Goal: Communication & Community: Answer question/provide support

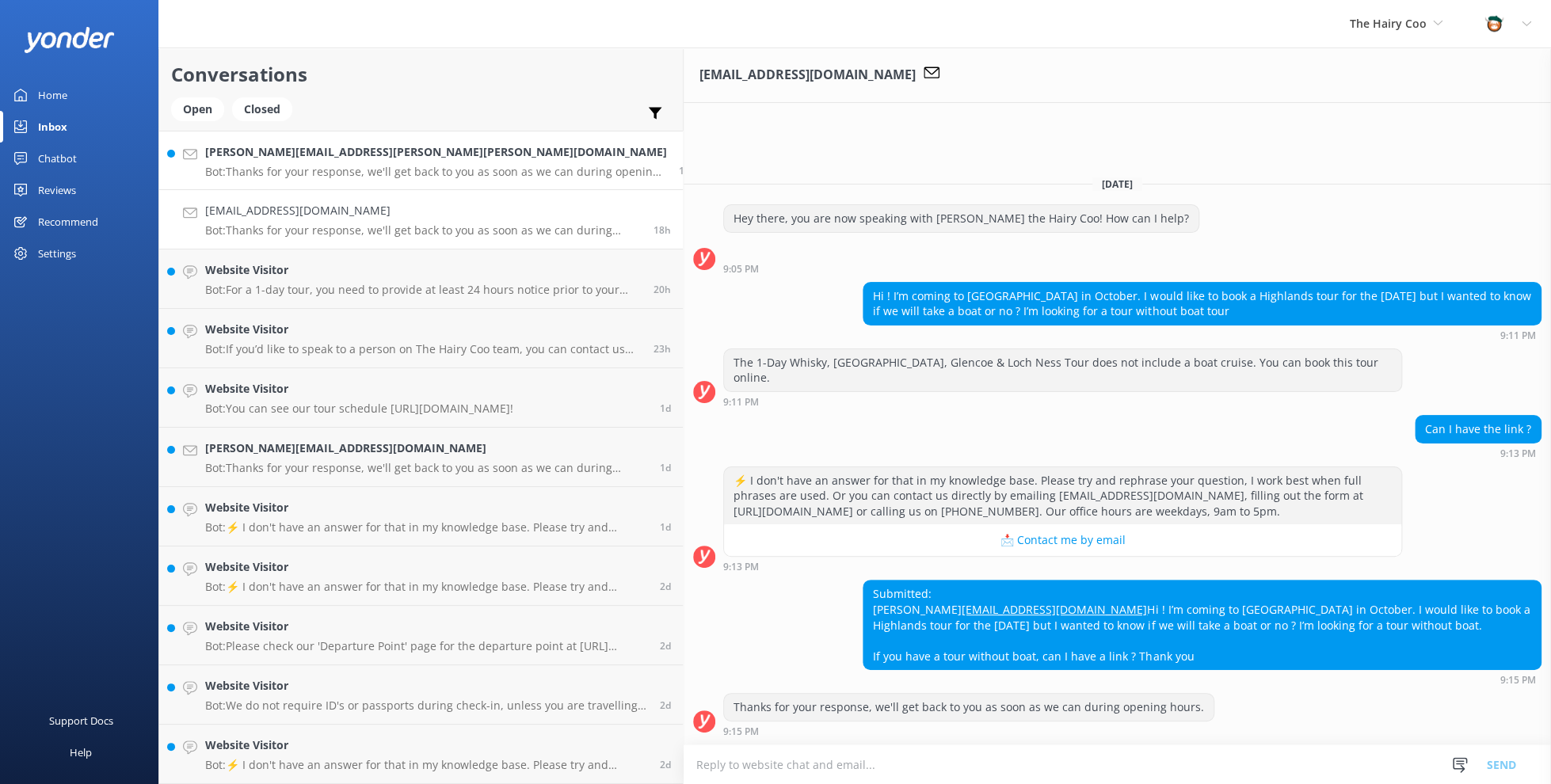
click at [250, 164] on div "[PERSON_NAME][EMAIL_ADDRESS][PERSON_NAME][PERSON_NAME][DOMAIN_NAME] Bot: Thanks…" at bounding box center [436, 161] width 462 height 34
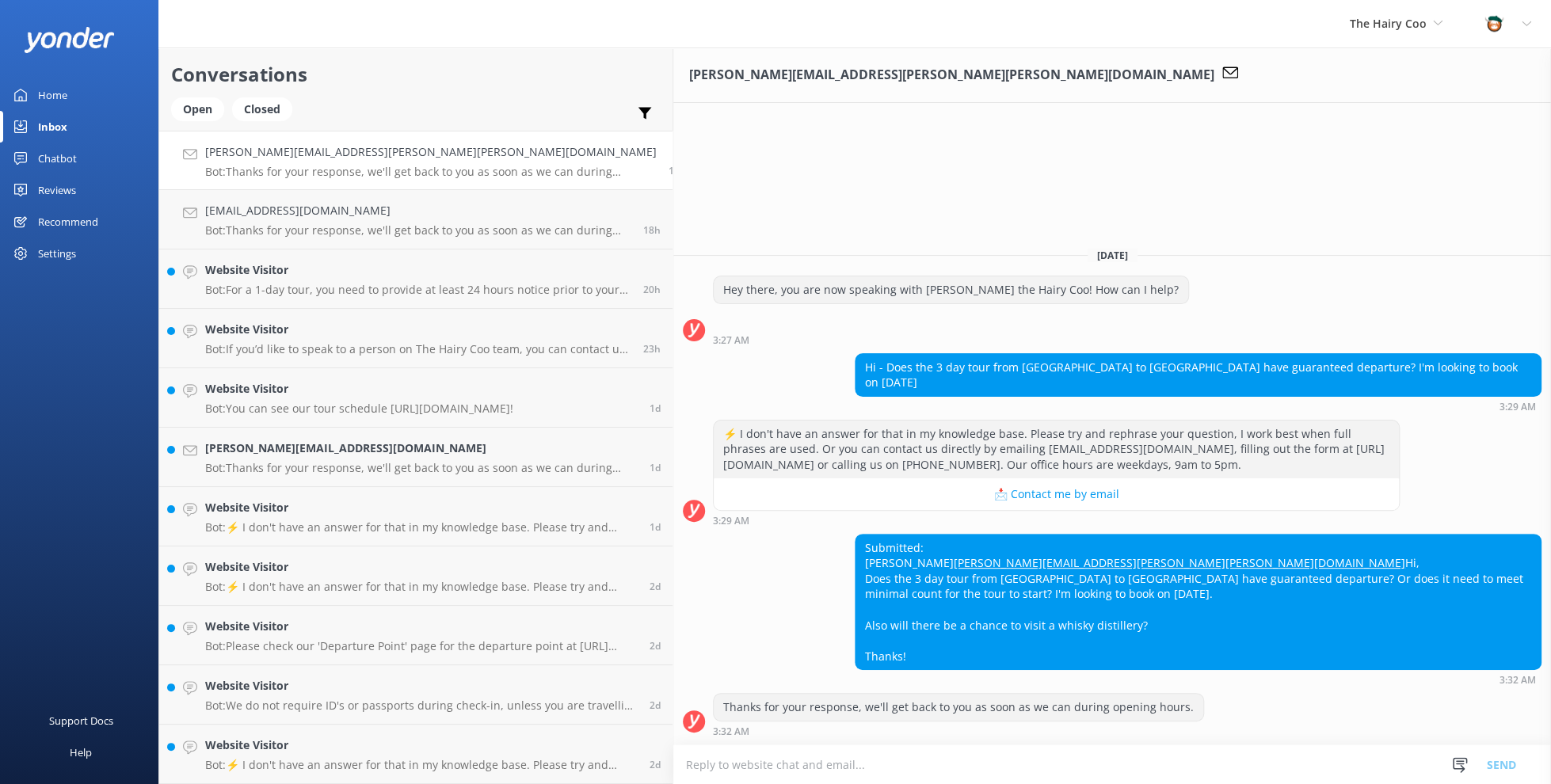
click at [321, 168] on p "Bot: Thanks for your response, we'll get back to you as soon as we can during o…" at bounding box center [430, 171] width 451 height 14
click at [256, 168] on p "Bot: Thanks for your response, we'll get back to you as soon as we can during o…" at bounding box center [430, 171] width 451 height 14
click at [339, 223] on p "Bot: Thanks for your response, we'll get back to you as soon as we can during o…" at bounding box center [418, 230] width 426 height 14
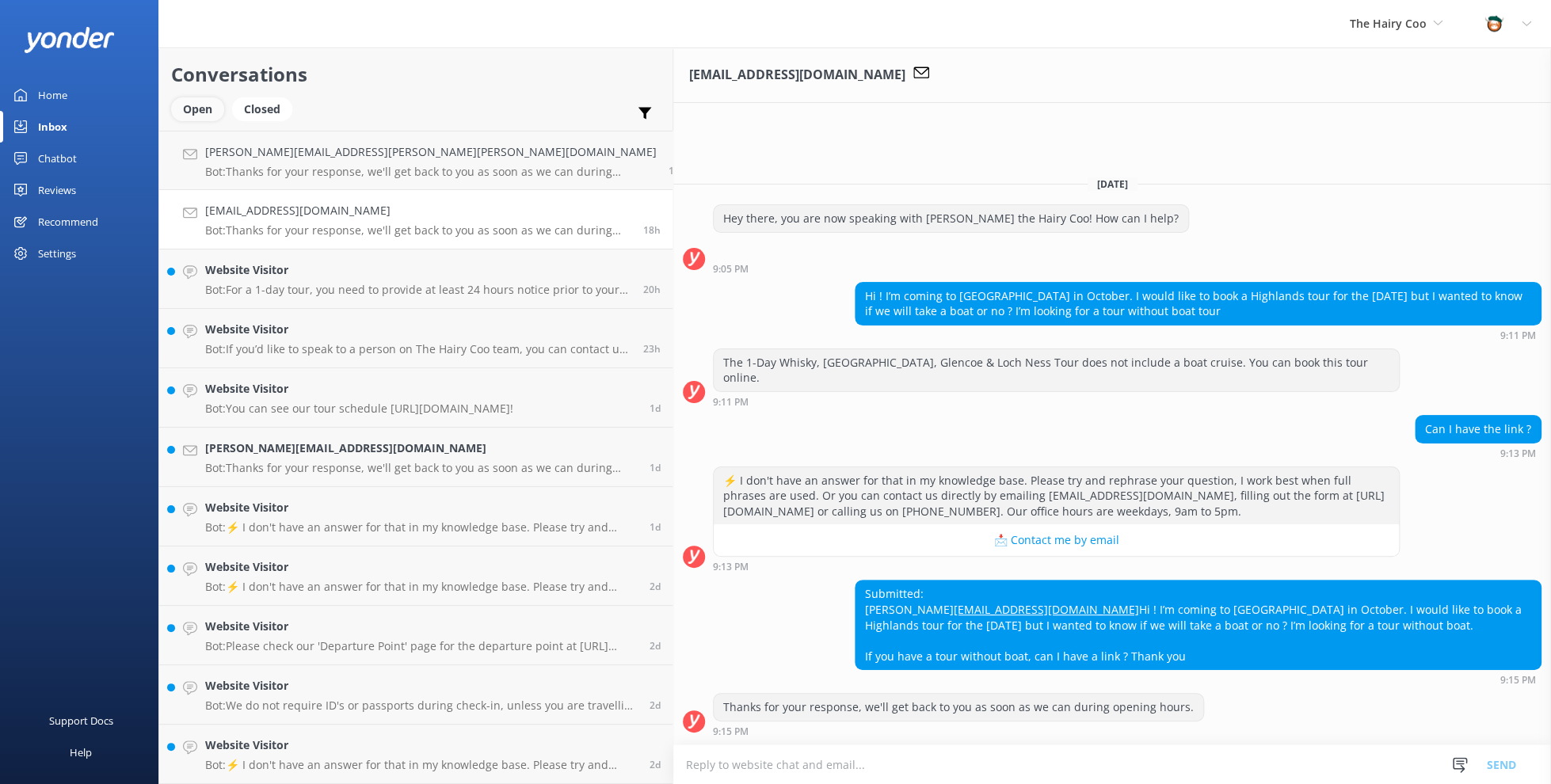
click at [197, 112] on div "Open" at bounding box center [197, 109] width 54 height 24
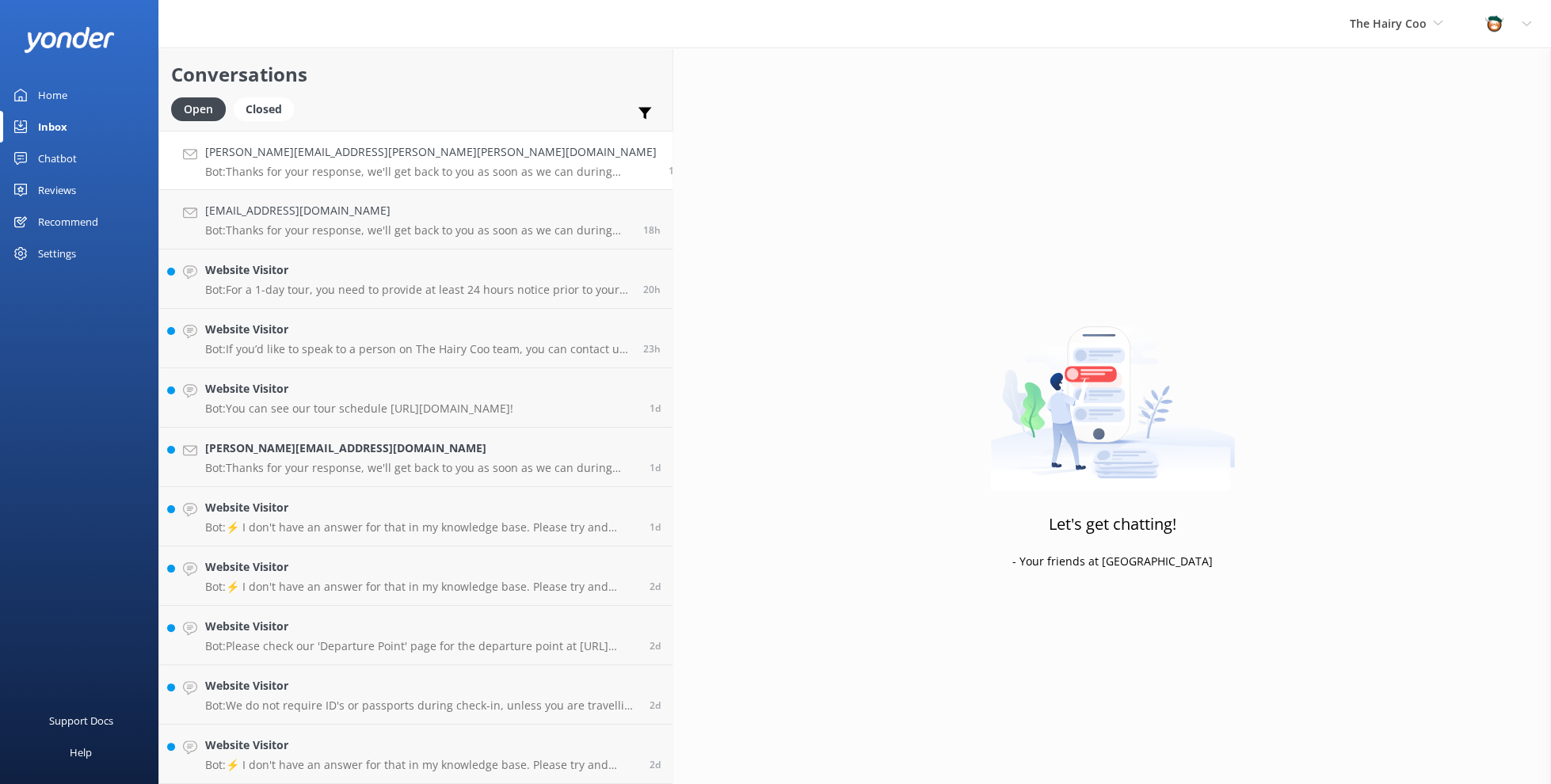
click at [255, 169] on p "Bot: Thanks for your response, we'll get back to you as soon as we can during o…" at bounding box center [430, 171] width 451 height 14
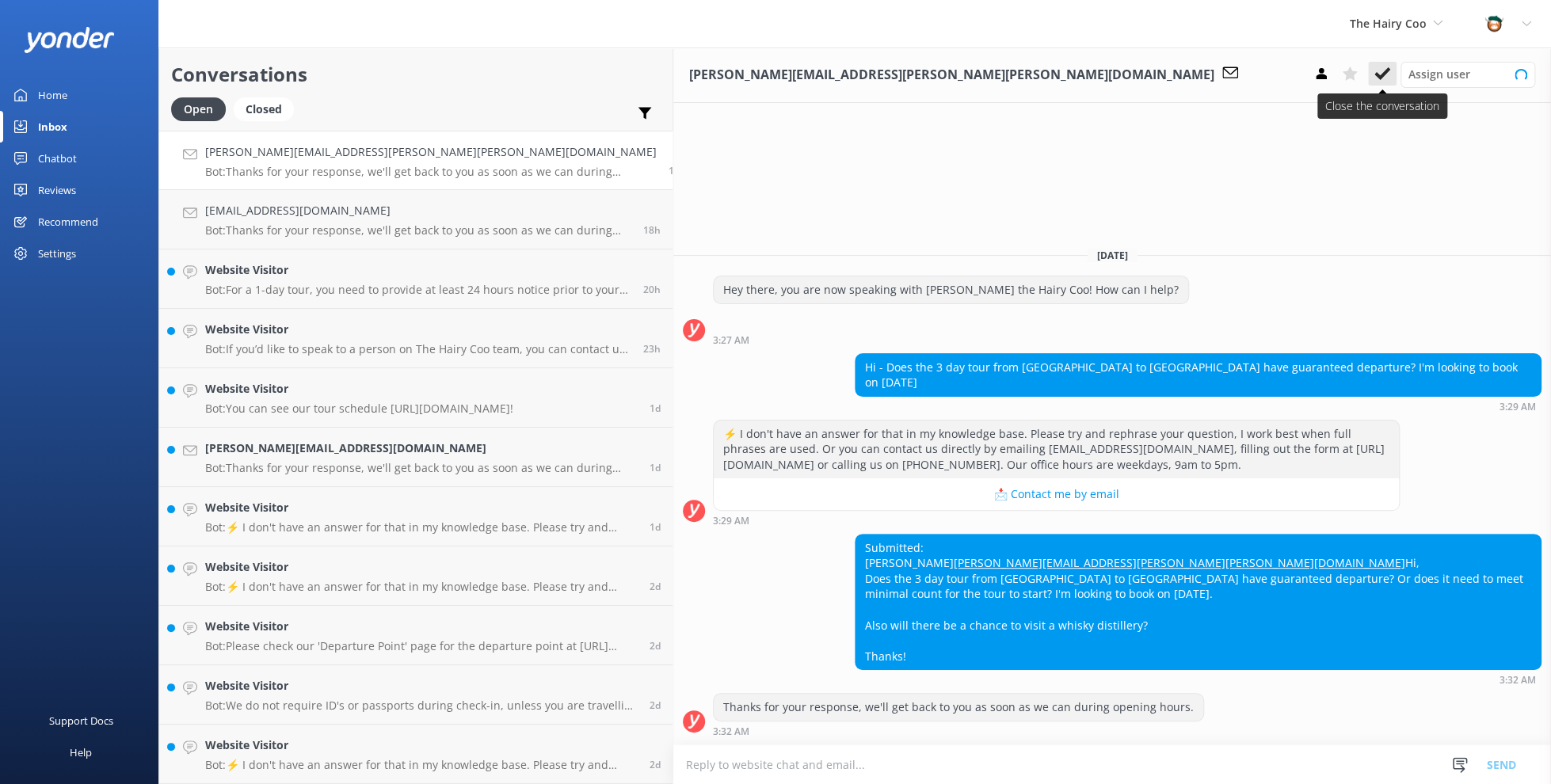
click at [1378, 73] on icon at bounding box center [1382, 73] width 16 height 16
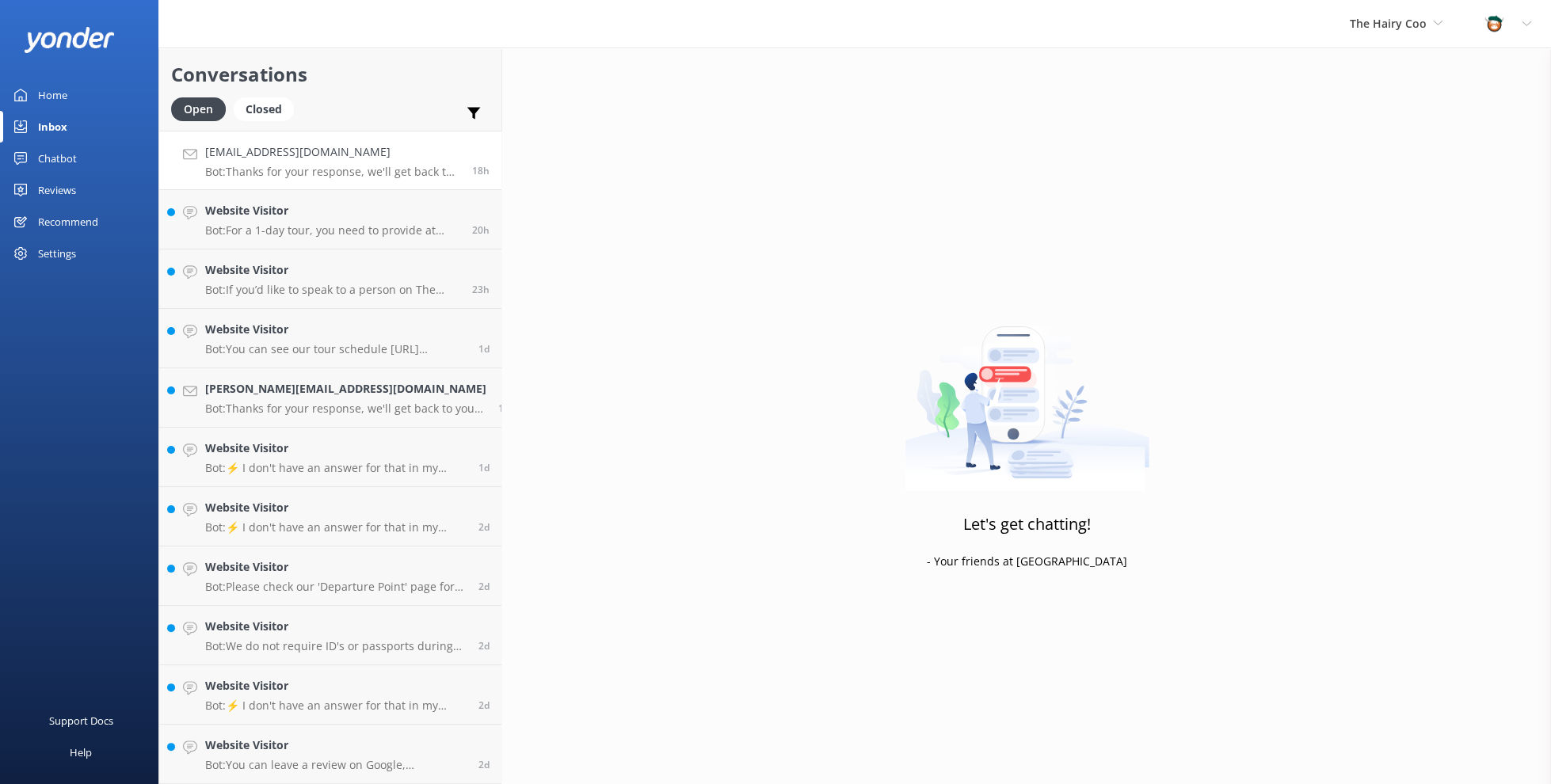
click at [324, 158] on h4 "[EMAIL_ADDRESS][DOMAIN_NAME]" at bounding box center [332, 153] width 255 height 18
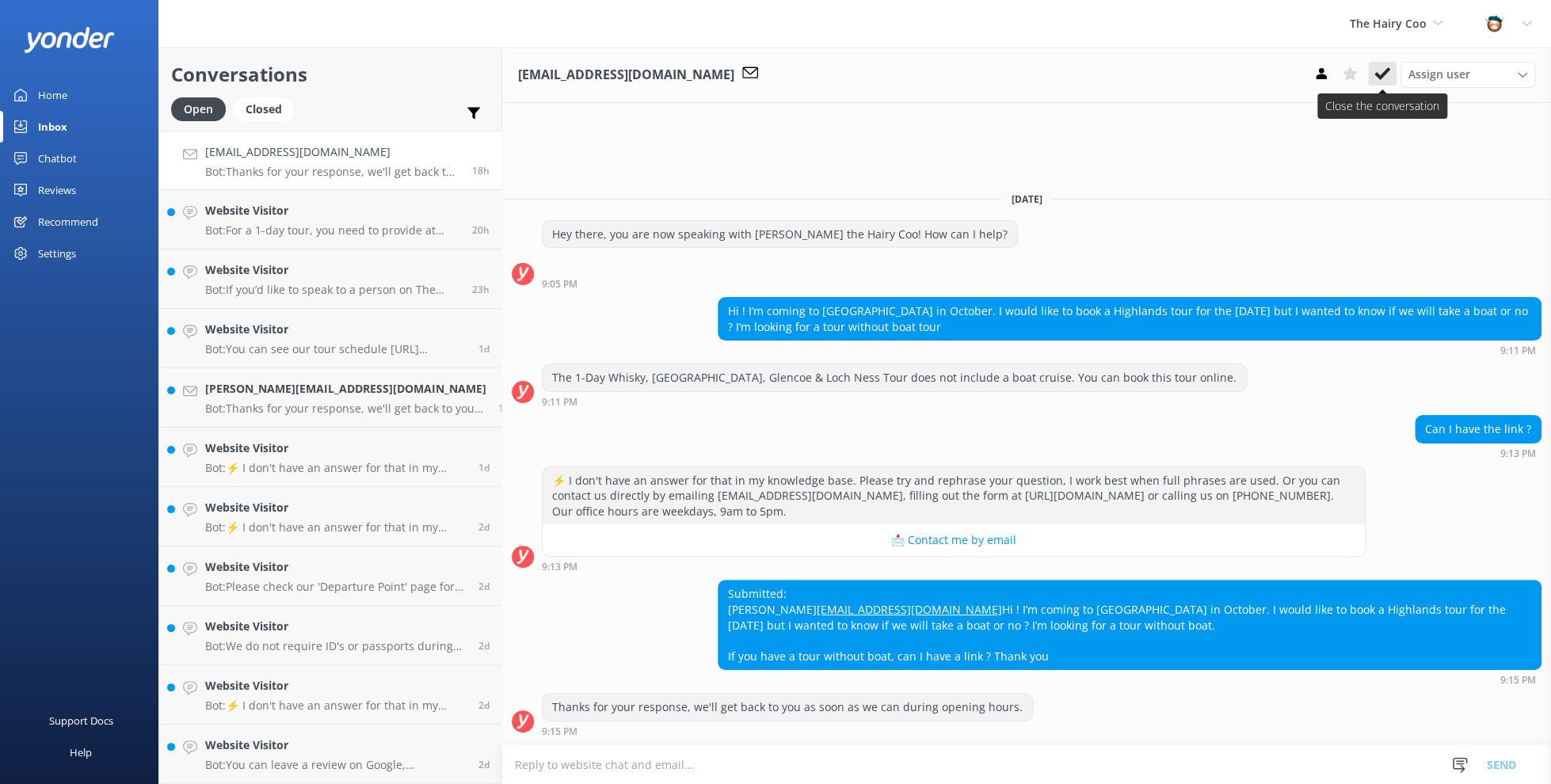
click at [1382, 76] on icon at bounding box center [1382, 73] width 16 height 16
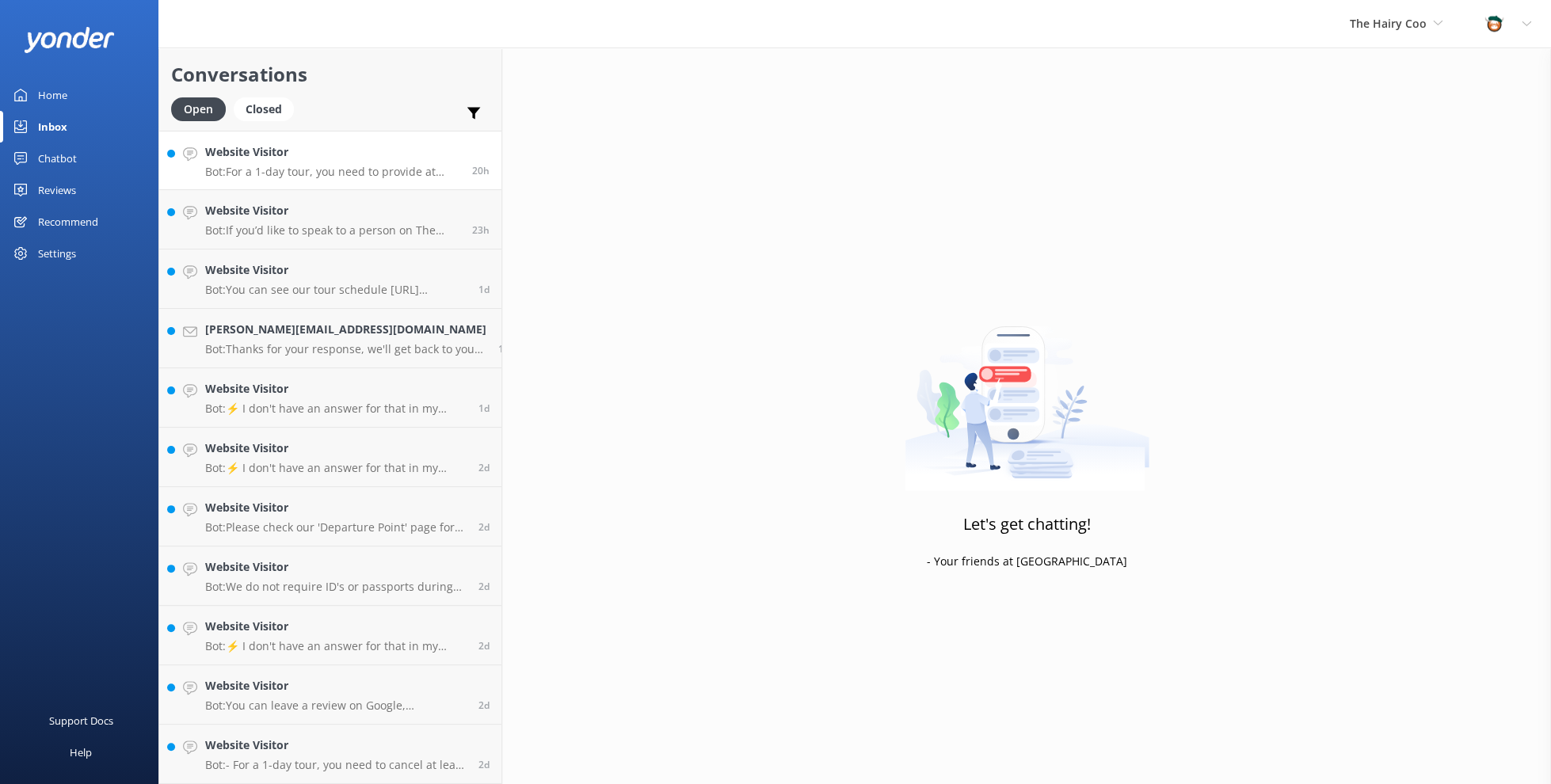
click at [282, 167] on p "Bot: For a 1-day tour, you need to provide at least 24 hours notice prior to yo…" at bounding box center [332, 171] width 255 height 14
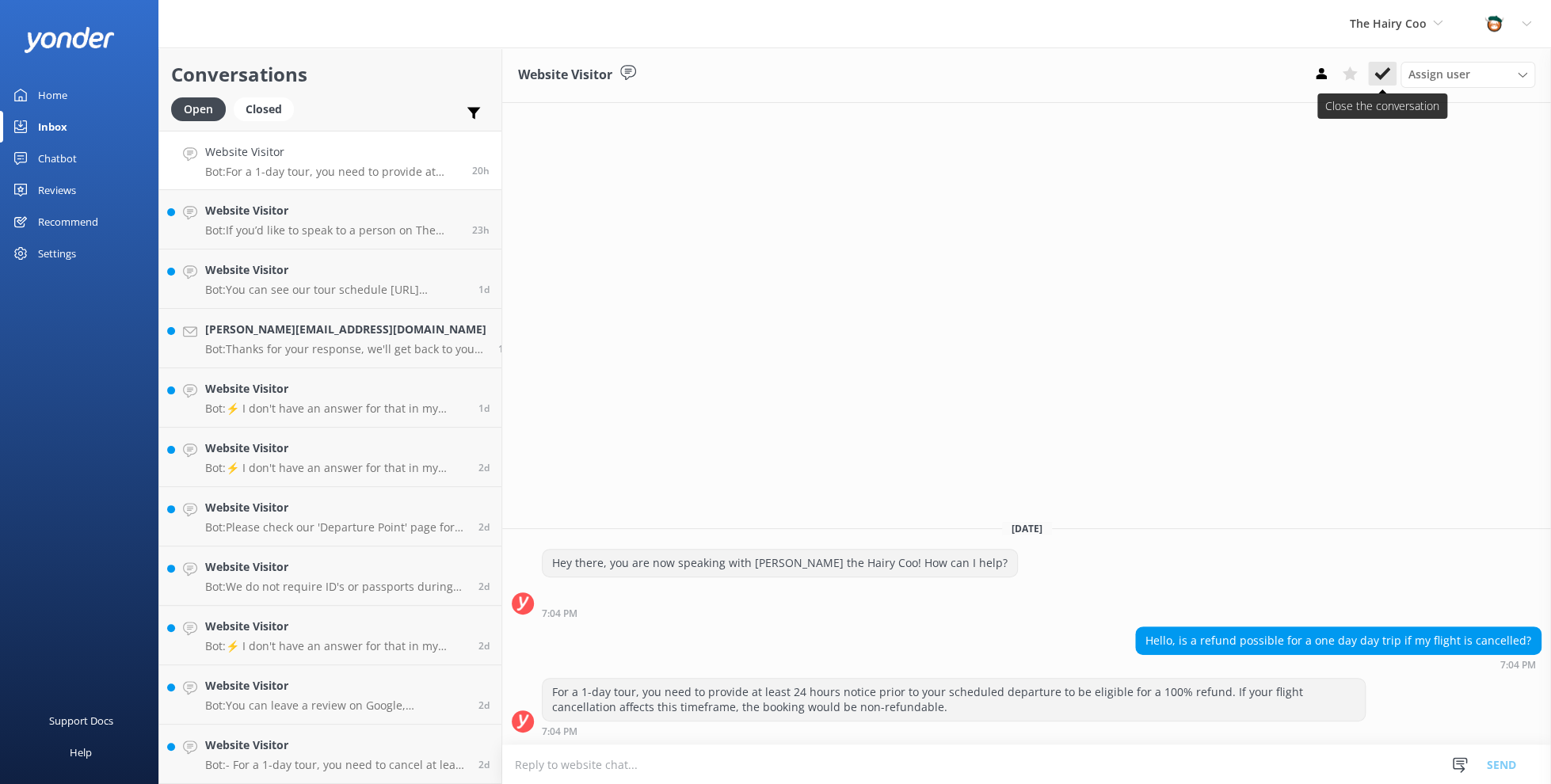
click at [1377, 76] on use at bounding box center [1382, 73] width 16 height 13
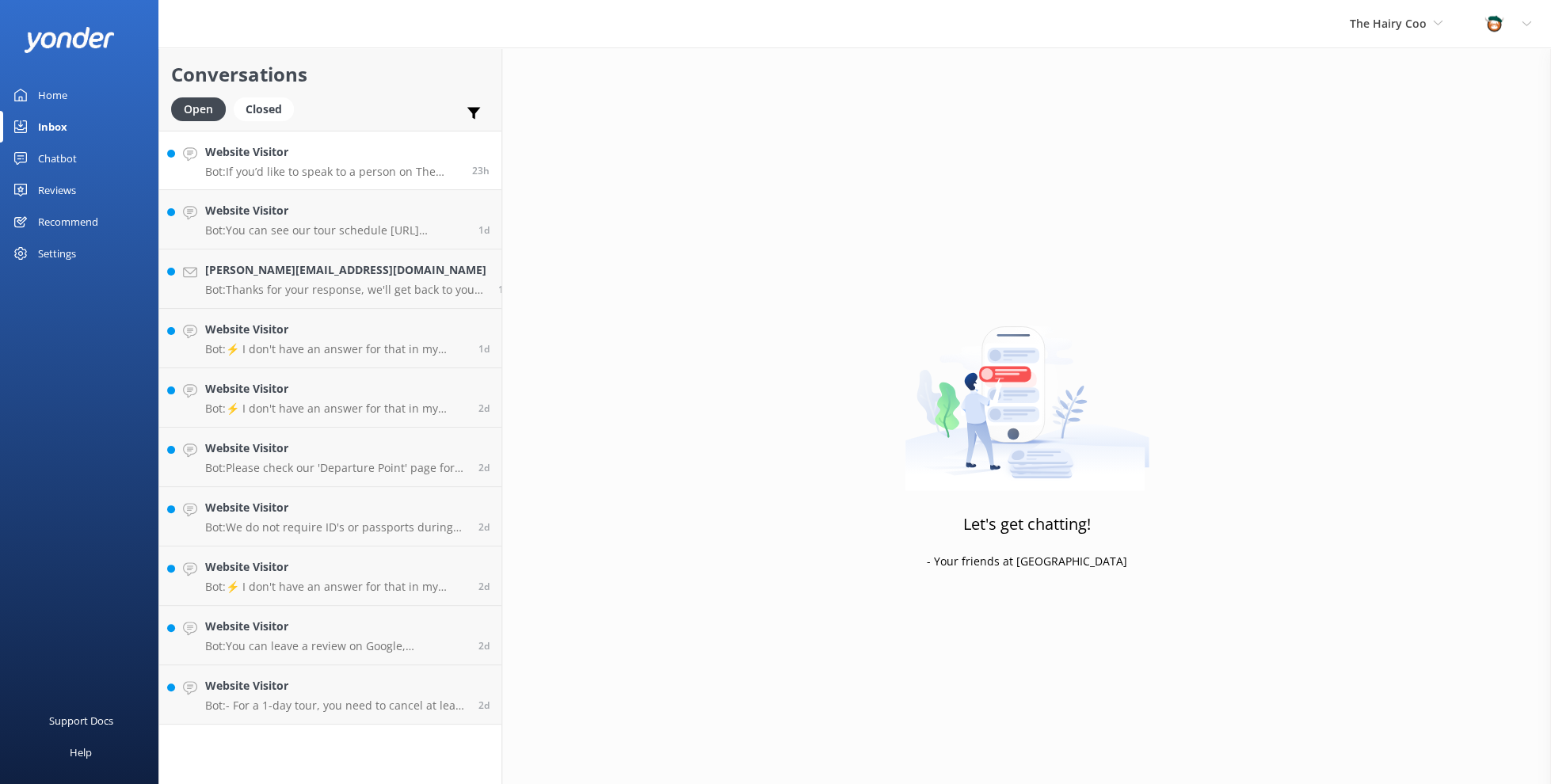
click at [315, 160] on h4 "Website Visitor" at bounding box center [332, 153] width 255 height 18
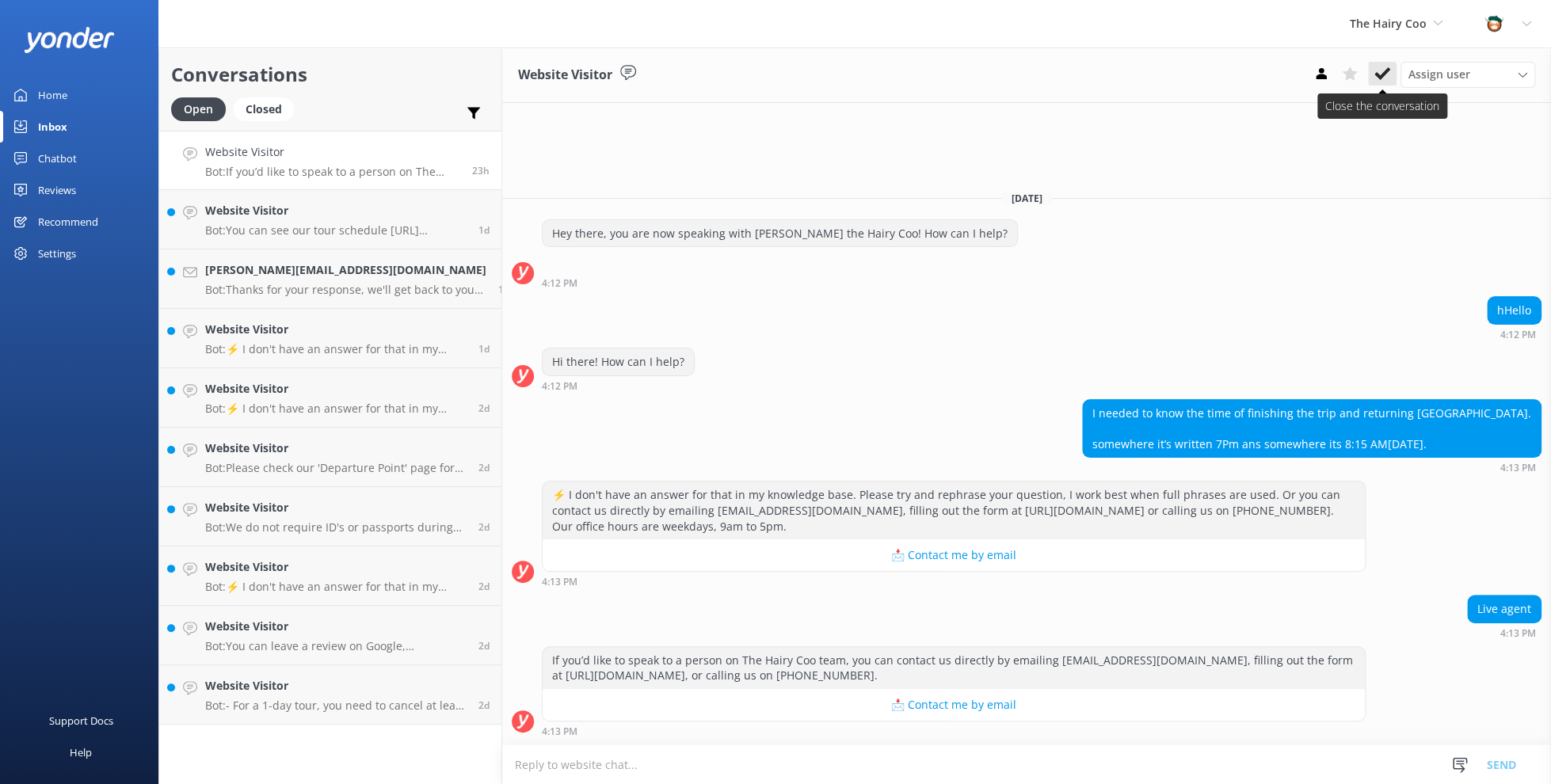
click at [1380, 76] on use at bounding box center [1382, 73] width 16 height 13
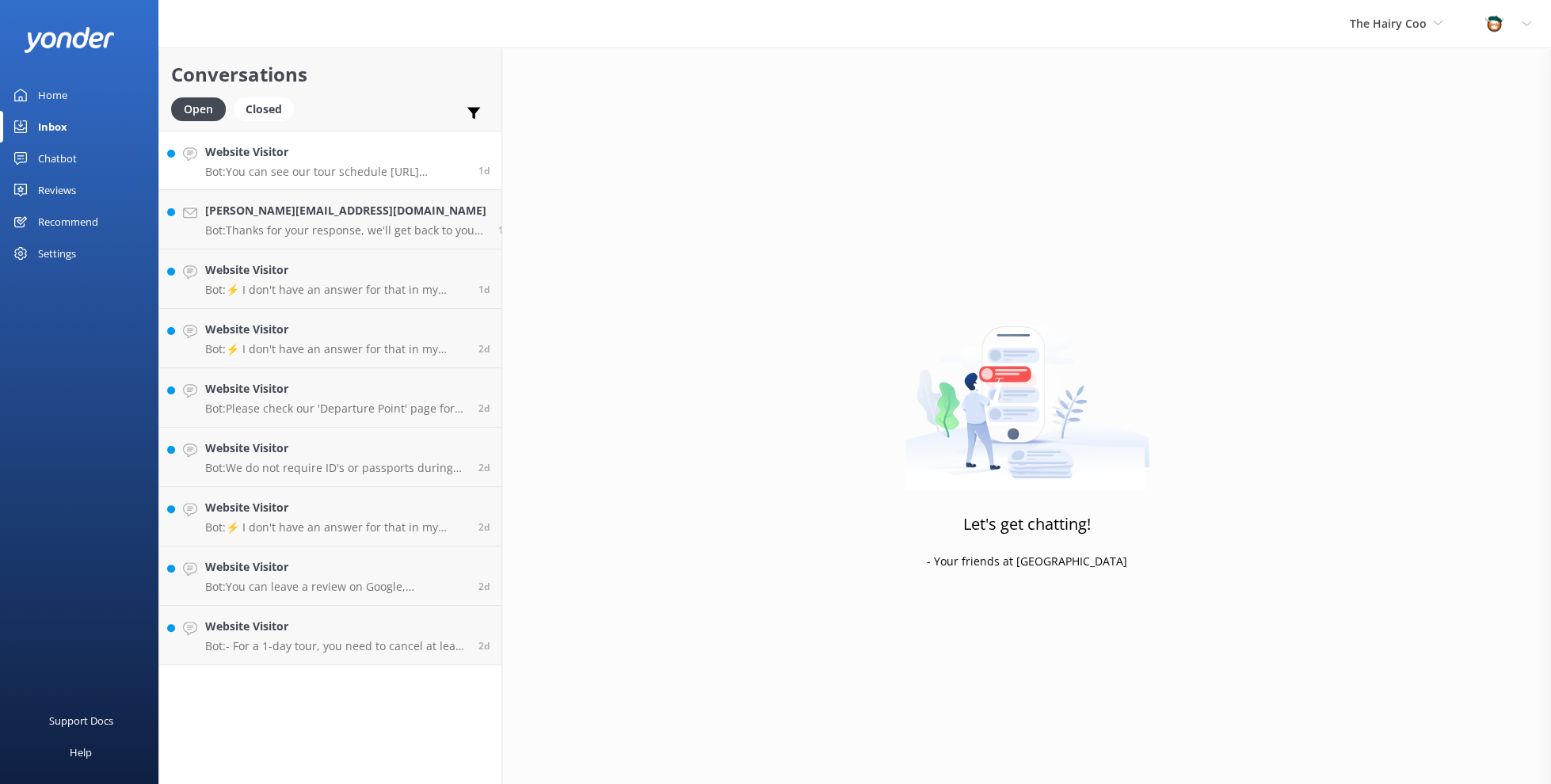
click at [292, 176] on p "Bot: You can see our tour schedule [URL][DOMAIN_NAME]!" at bounding box center [336, 171] width 262 height 14
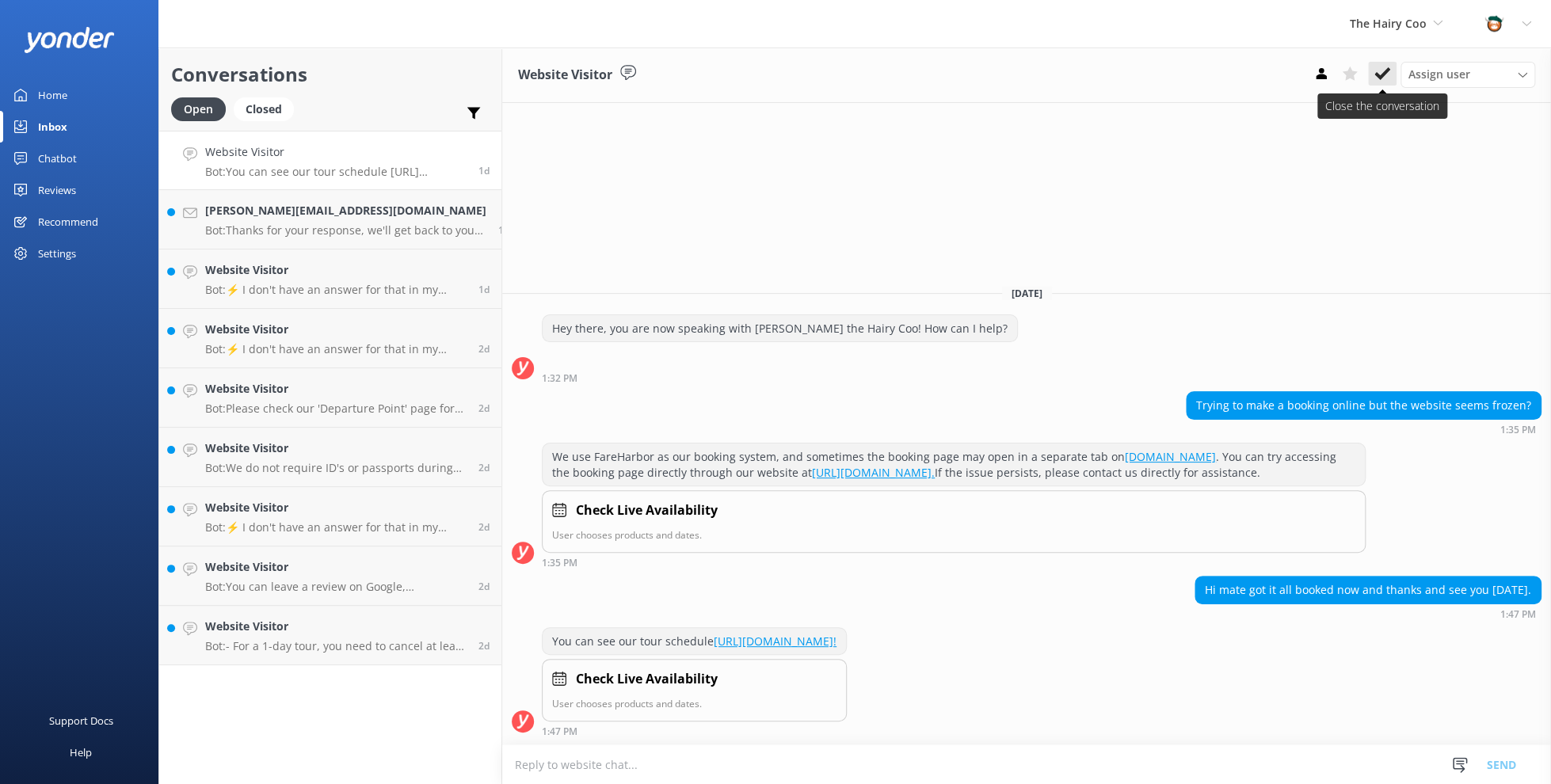
click at [1381, 79] on icon at bounding box center [1382, 73] width 16 height 16
